Goal: Information Seeking & Learning: Learn about a topic

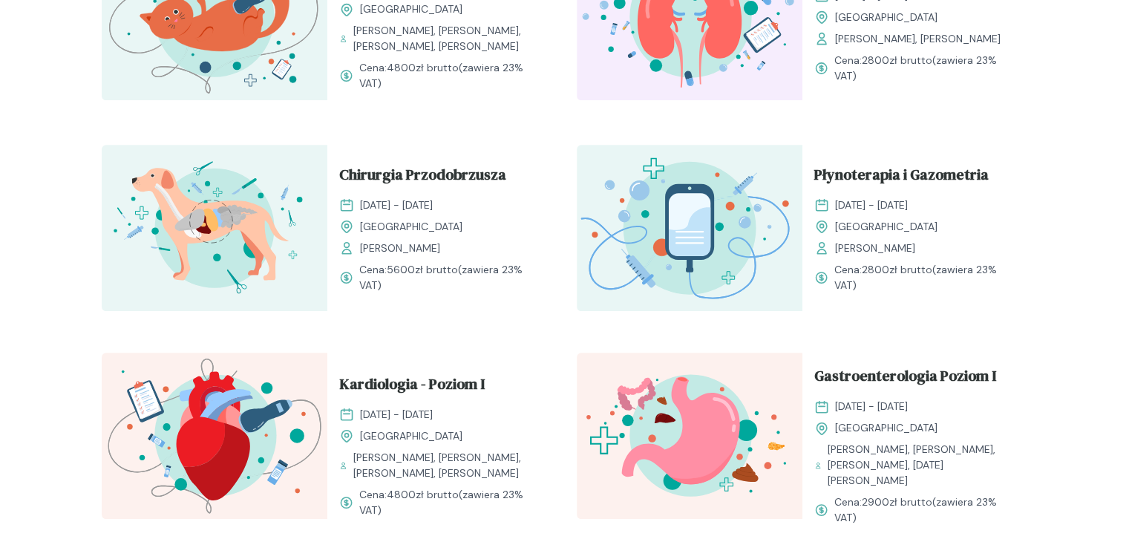
scroll to position [1188, 0]
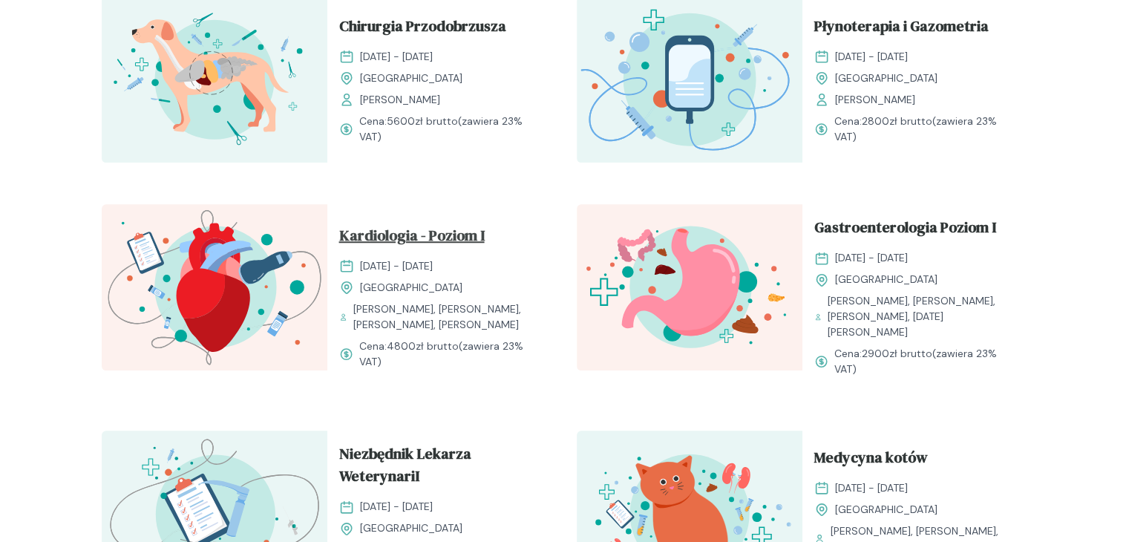
click at [432, 224] on span "Kardiologia - Poziom I" at bounding box center [412, 238] width 146 height 28
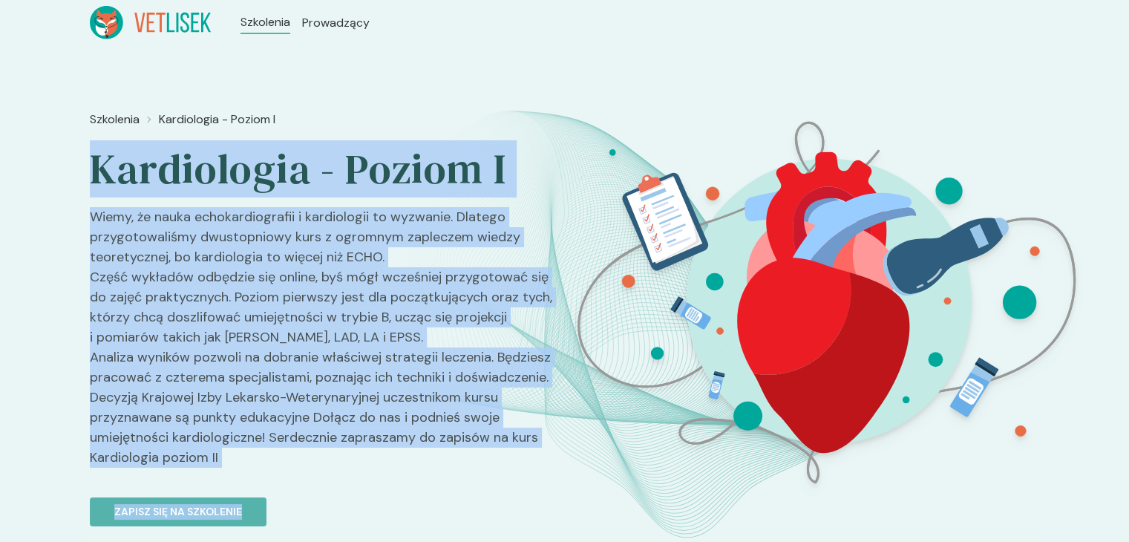
drag, startPoint x: 114, startPoint y: 171, endPoint x: 526, endPoint y: 479, distance: 514.5
click at [526, 480] on div "Szkolenia Kardiologia - Poziom I Kardiologia - Poziom I Wiemy, że nauka echokar…" at bounding box center [564, 315] width 1129 height 541
click at [324, 460] on p "Wiemy, że nauka echokardiografii i kardiologii to wyzwanie. Dlatego przygotowal…" at bounding box center [321, 343] width 463 height 272
drag, startPoint x: 359, startPoint y: 467, endPoint x: 93, endPoint y: 159, distance: 407.4
click at [93, 159] on div "Szkolenia Kardiologia - Poziom I Kardiologia - Poziom I Wiemy, że nauka echokar…" at bounding box center [321, 368] width 463 height 527
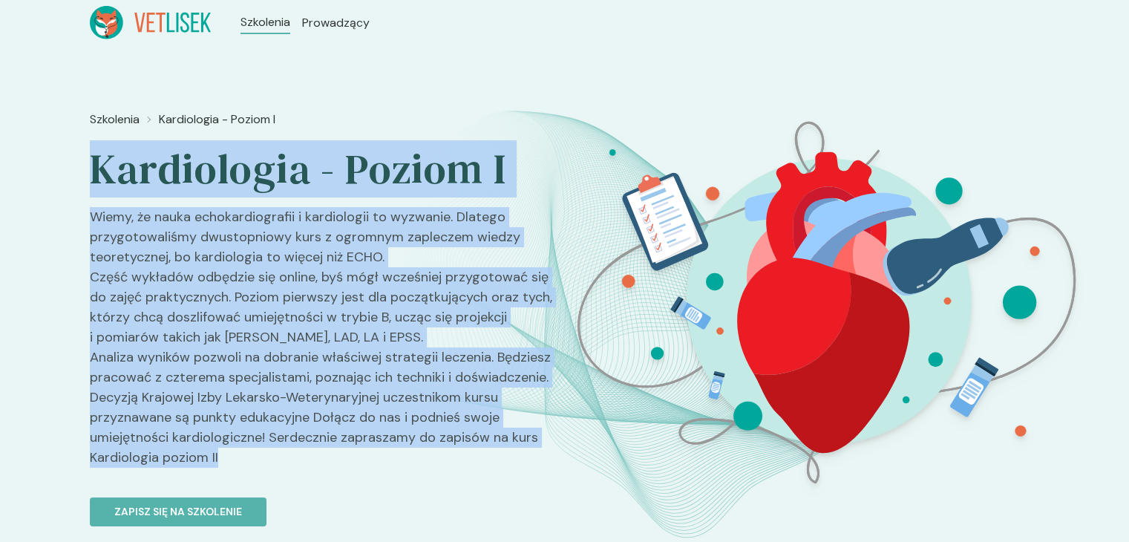
copy div "Kardiologia - Poziom I Wiemy, że nauka echokardiografii i kardiologii to wyzwan…"
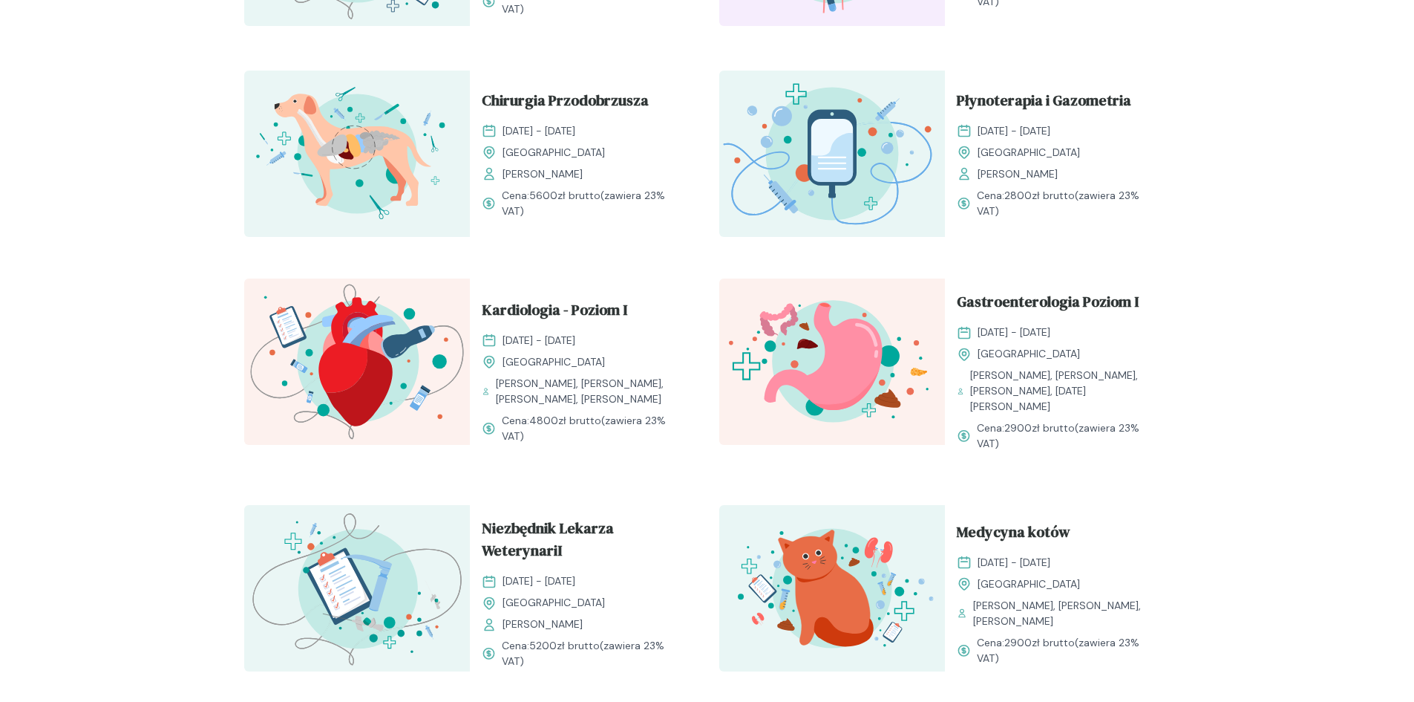
scroll to position [1188, 0]
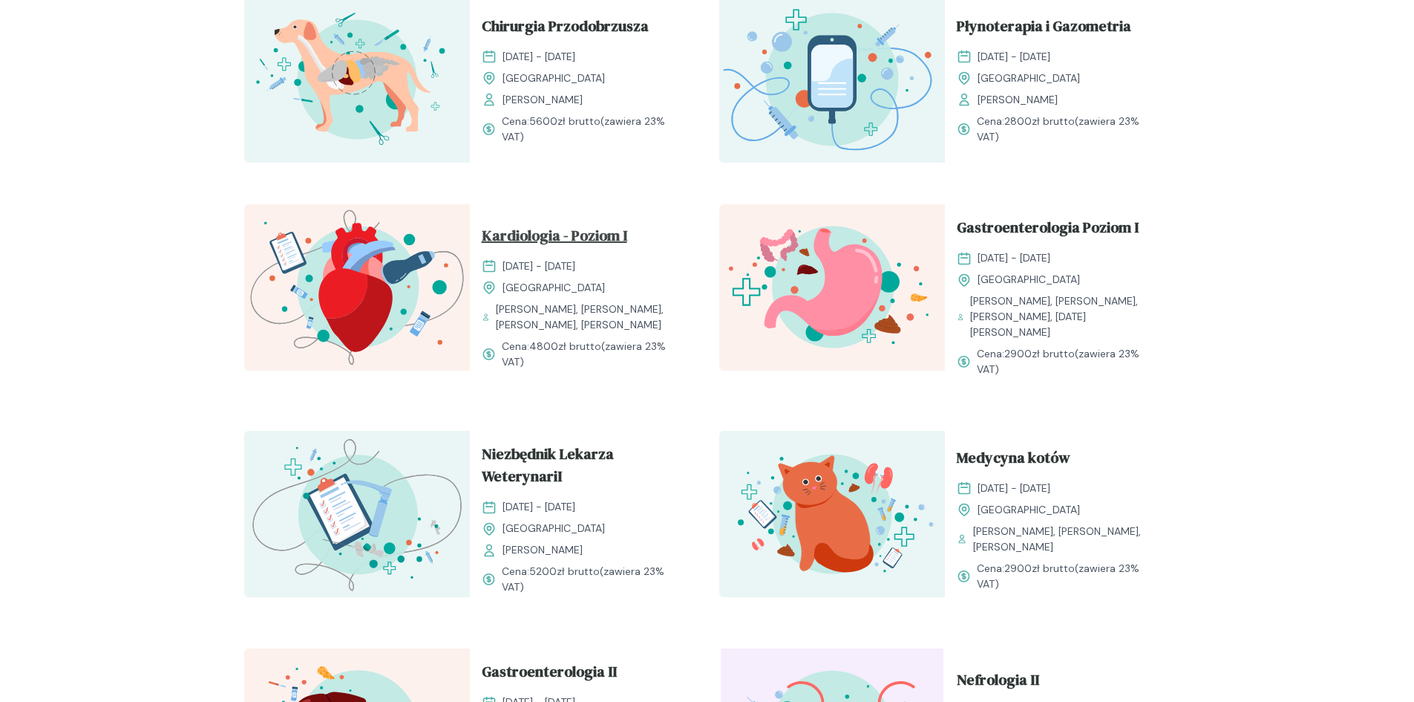
click at [592, 232] on span "Kardiologia - Poziom I" at bounding box center [555, 238] width 146 height 28
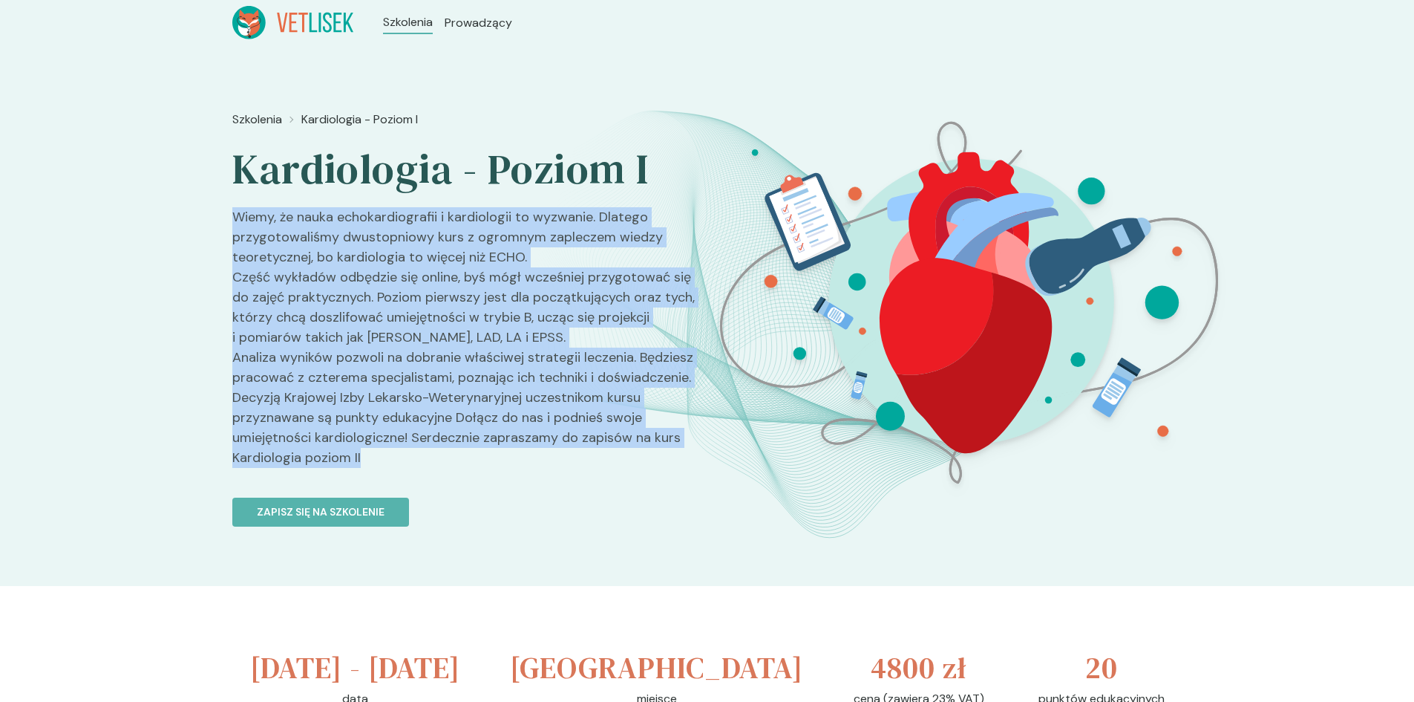
drag, startPoint x: 398, startPoint y: 456, endPoint x: 232, endPoint y: 209, distance: 297.6
click at [232, 209] on p "Wiemy, że nauka echokardiografii i kardiologii to wyzwanie. Dlatego przygotowal…" at bounding box center [463, 343] width 463 height 272
copy p "Wiemy, że nauka echokardiografii i kardiologii to wyzwanie. Dlatego przygotowal…"
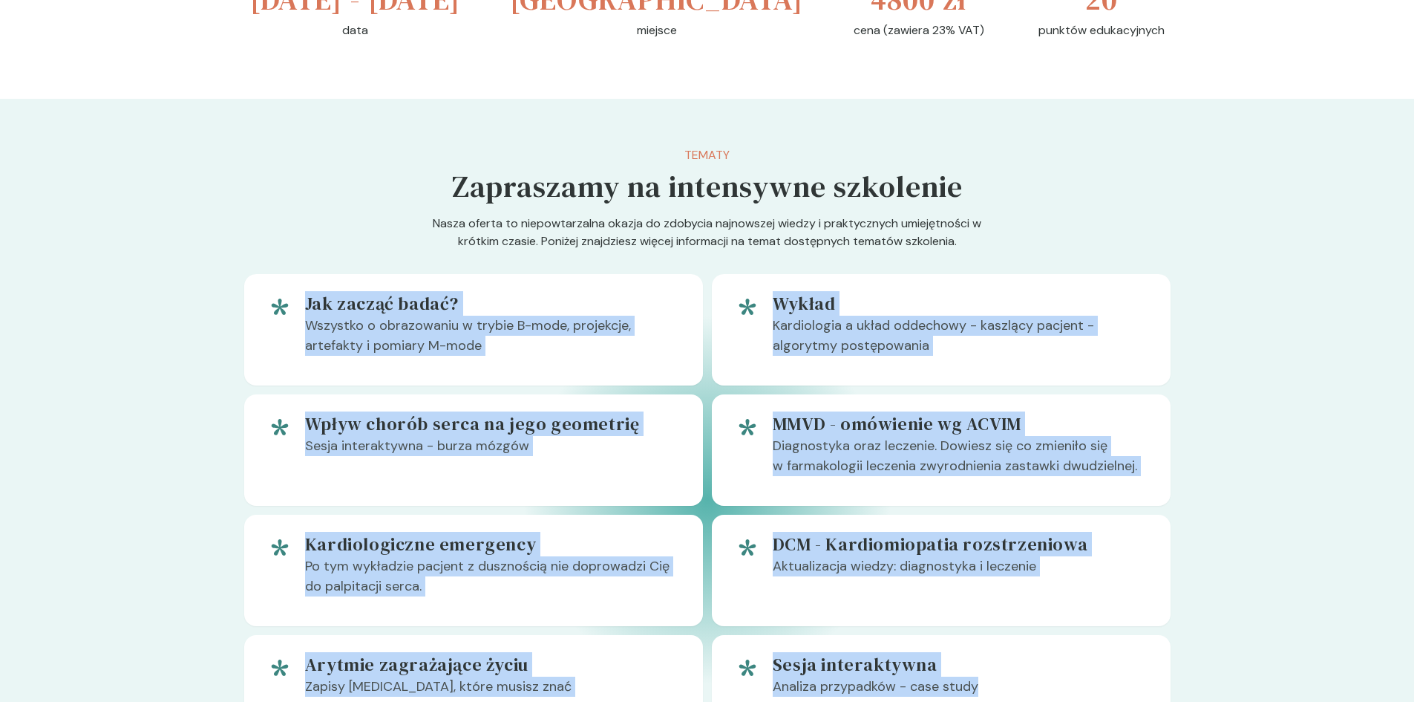
scroll to position [594, 0]
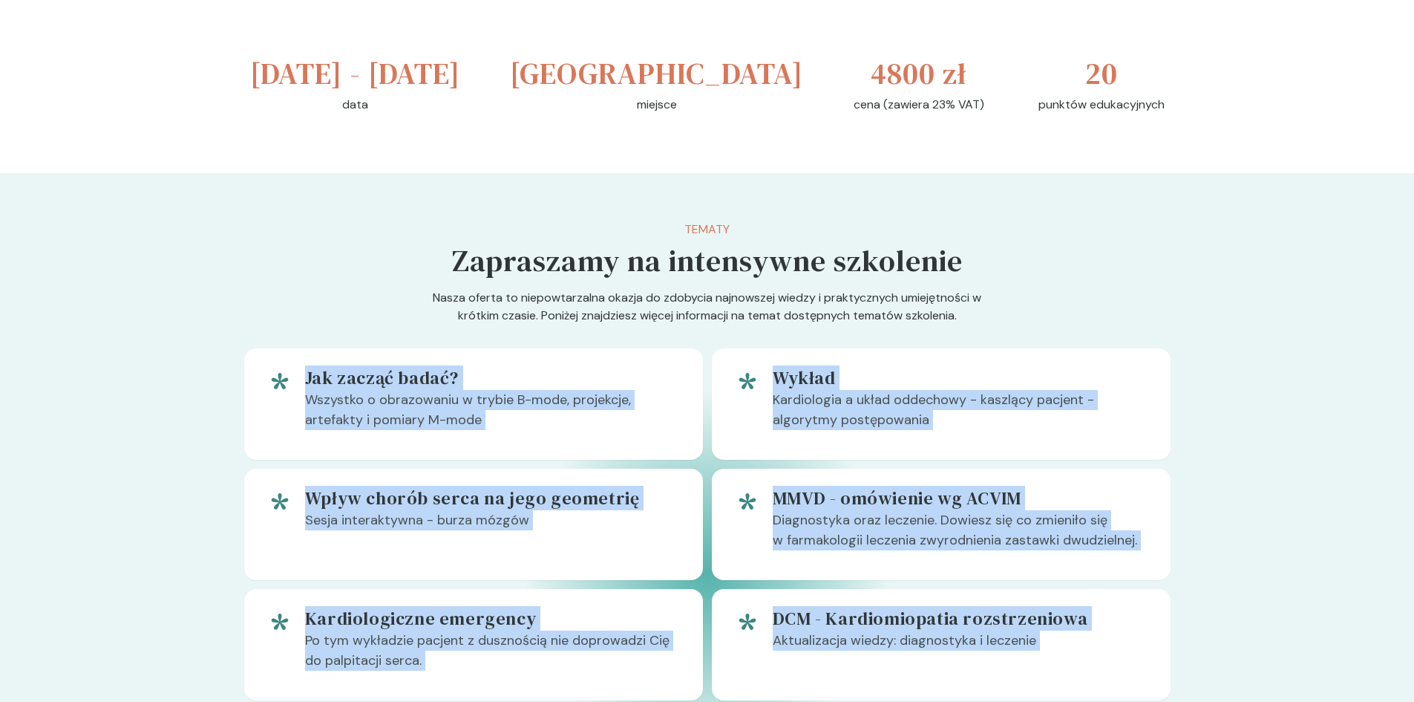
drag, startPoint x: 987, startPoint y: 395, endPoint x: 293, endPoint y: 245, distance: 710.2
click at [293, 245] on div "Tematy Zapraszamy na intensywne szkolenie Nasza oferta to niepowtarzalna okazja…" at bounding box center [707, 511] width 927 height 580
copy div "Jak zacząć badać? Wszystko o obrazowaniu w trybie B-mode, projekcje, artefakty …"
